Goal: Find specific page/section: Find specific page/section

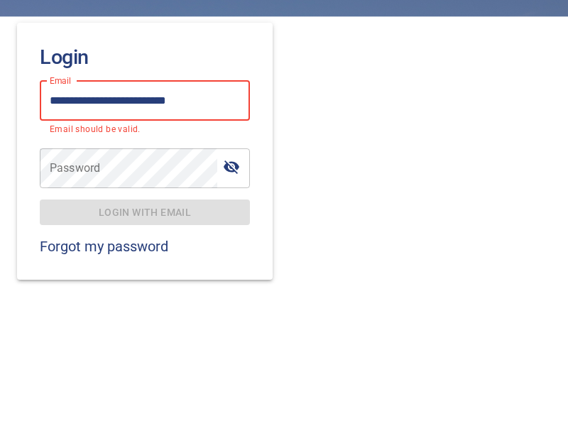
type input "**********"
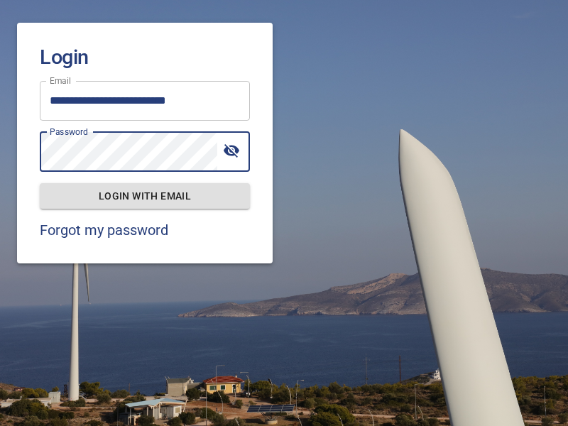
click at [145, 195] on span "Login with email" at bounding box center [145, 197] width 188 height 18
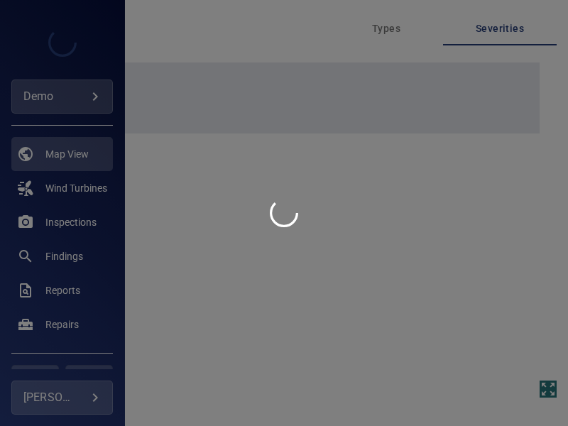
type input "****"
